Goal: Register for event/course

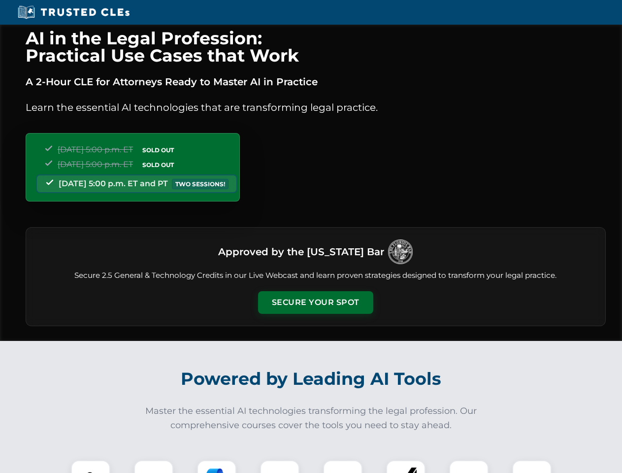
click at [315, 302] on button "Secure Your Spot" at bounding box center [315, 302] width 115 height 23
click at [91, 467] on img at bounding box center [90, 480] width 29 height 29
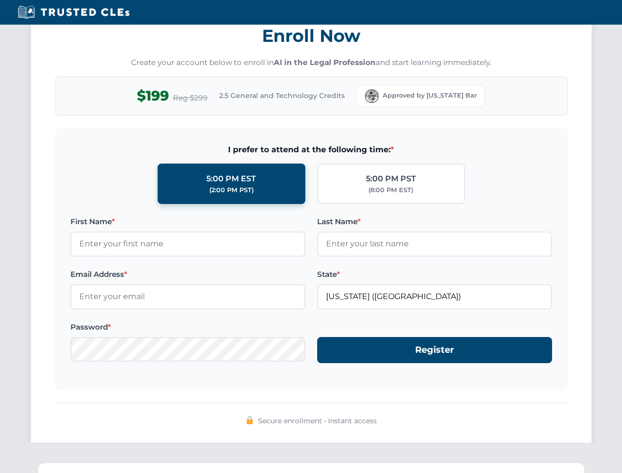
scroll to position [967, 0]
